Goal: Information Seeking & Learning: Learn about a topic

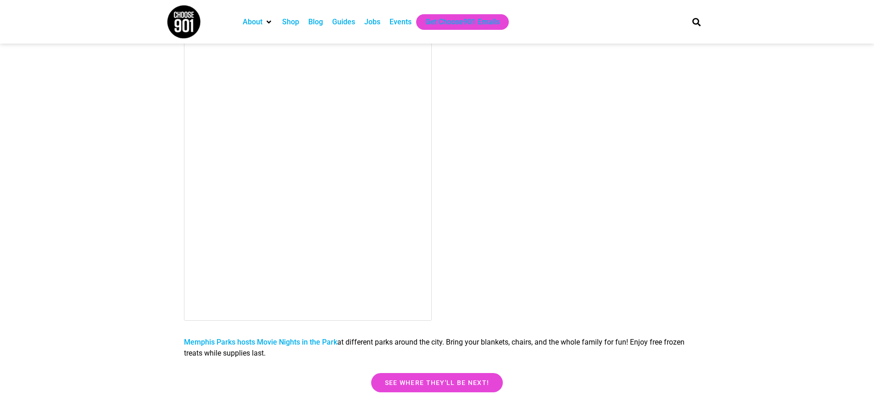
scroll to position [1560, 0]
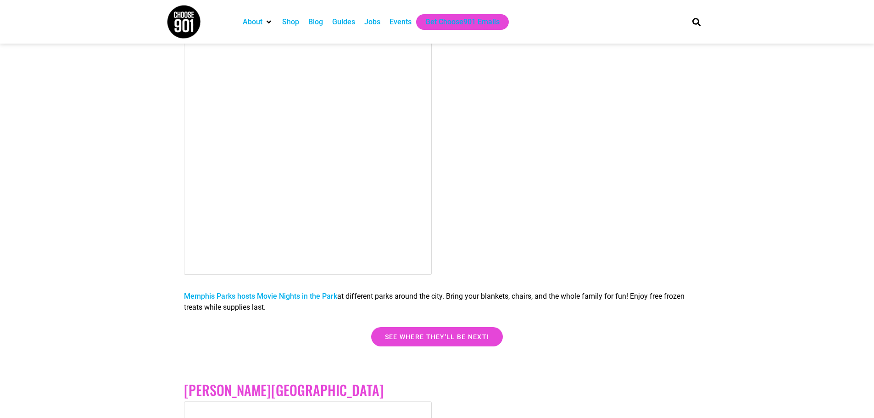
drag, startPoint x: 347, startPoint y: 297, endPoint x: 539, endPoint y: 304, distance: 192.9
click at [539, 304] on p "[GEOGRAPHIC_DATA] hosts Movie Nights in the Park at different parks around the …" at bounding box center [437, 302] width 506 height 22
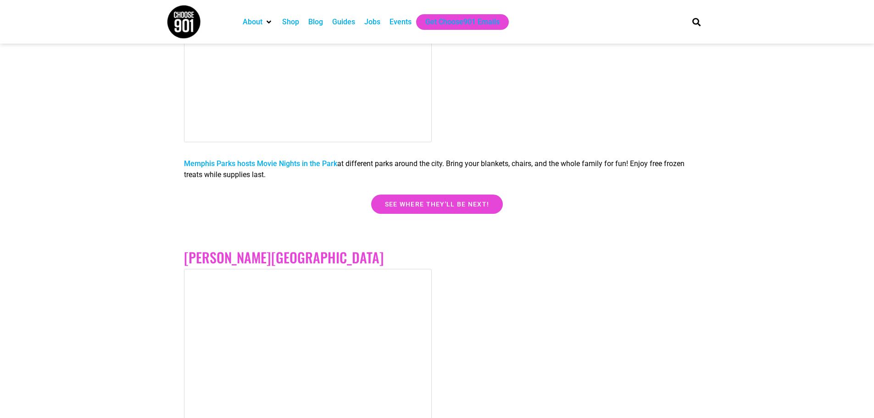
scroll to position [1698, 0]
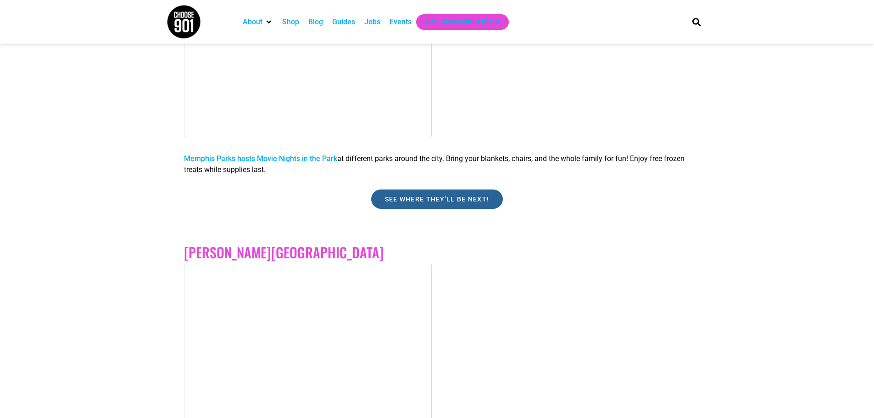
click at [431, 201] on span "See where they'll be next!" at bounding box center [437, 199] width 105 height 6
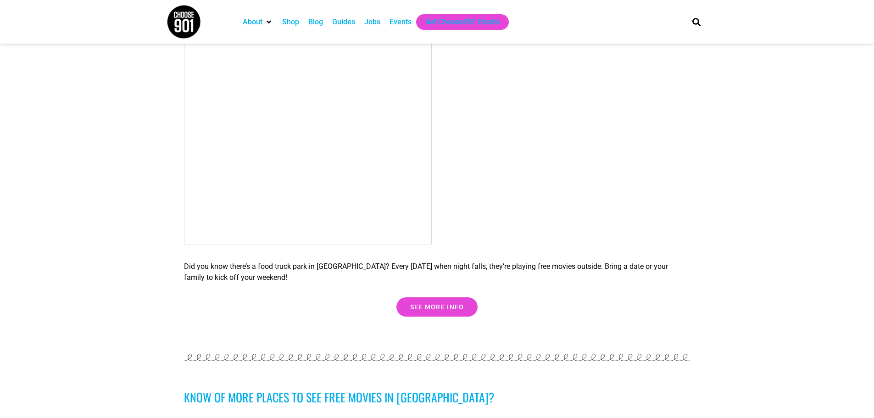
scroll to position [2662, 0]
click at [443, 307] on span "See more info" at bounding box center [437, 306] width 54 height 6
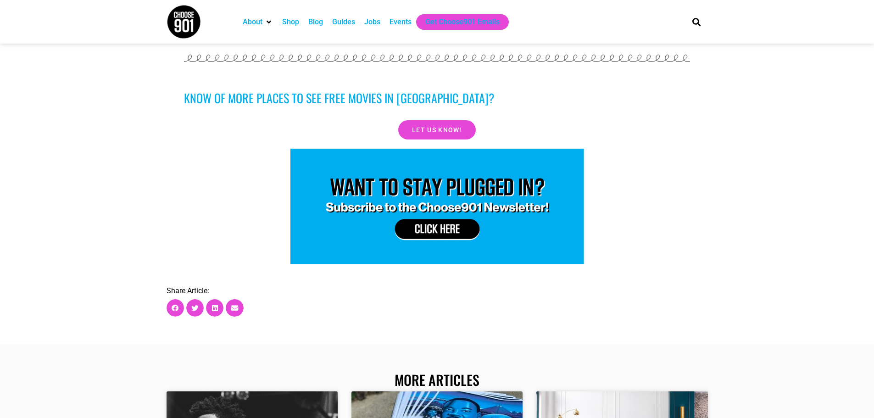
scroll to position [2937, 0]
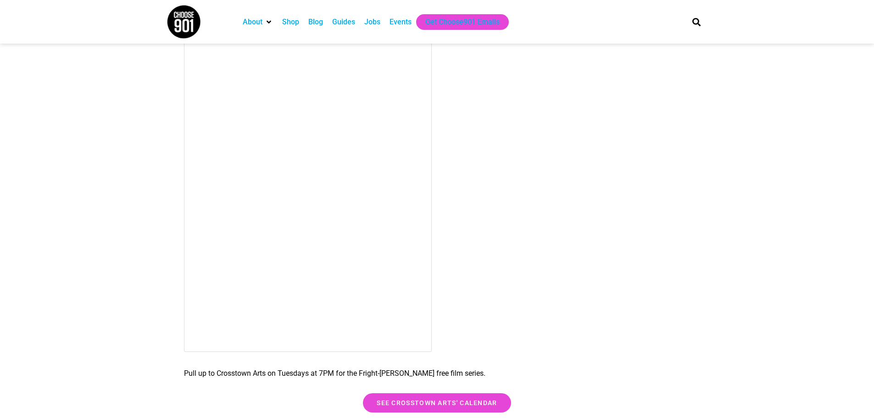
scroll to position [459, 0]
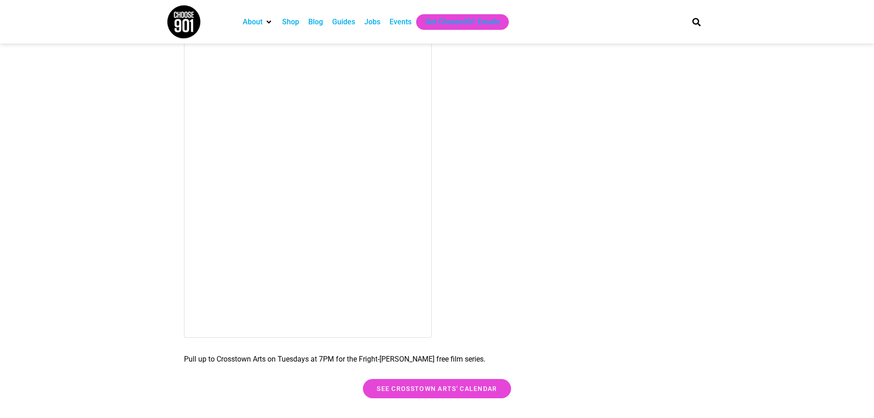
click at [594, 273] on div at bounding box center [437, 124] width 506 height 428
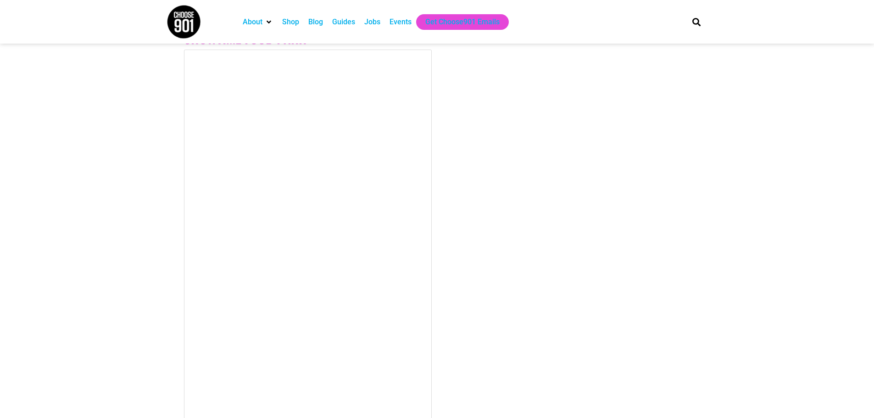
scroll to position [2387, 0]
